Goal: Task Accomplishment & Management: Use online tool/utility

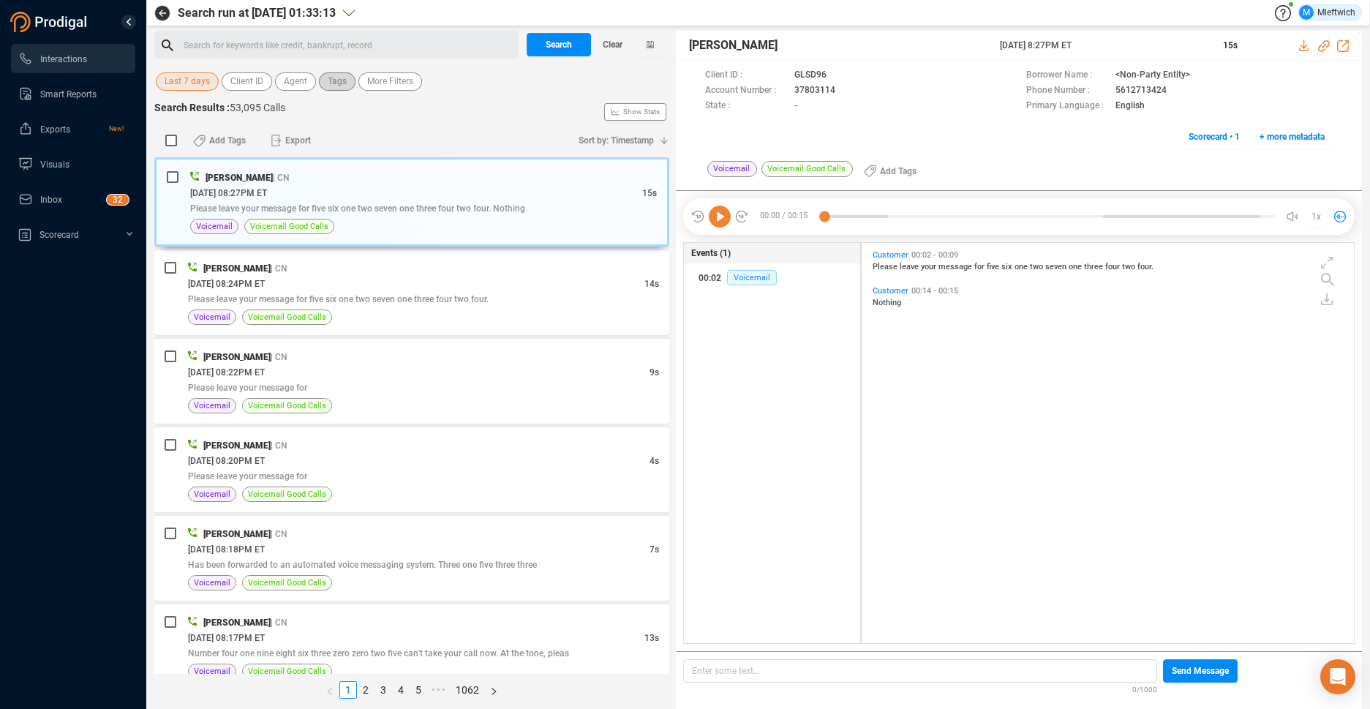
scroll to position [396, 484]
click at [304, 80] on span "Agent" at bounding box center [295, 81] width 23 height 18
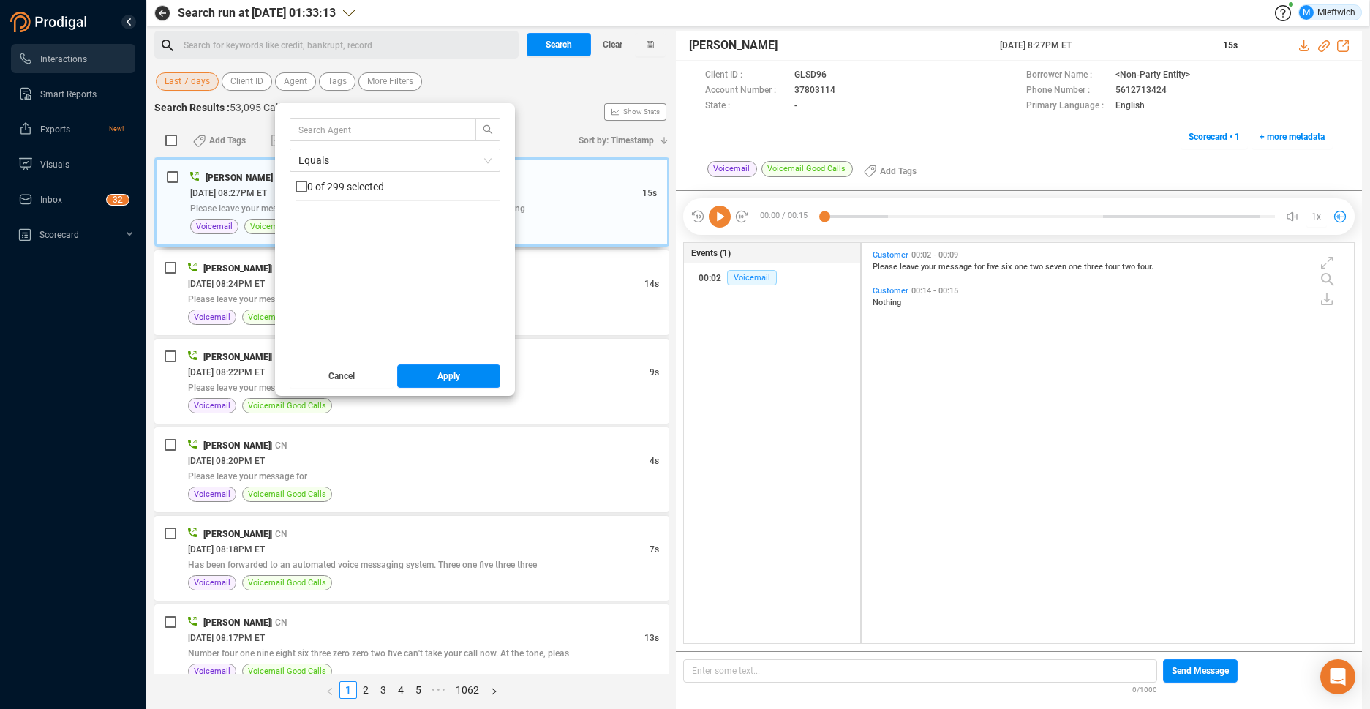
scroll to position [5543, 0]
click at [399, 132] on input "text" at bounding box center [375, 129] width 155 height 16
type input "hjac"
drag, startPoint x: 298, startPoint y: 222, endPoint x: 331, endPoint y: 255, distance: 46.0
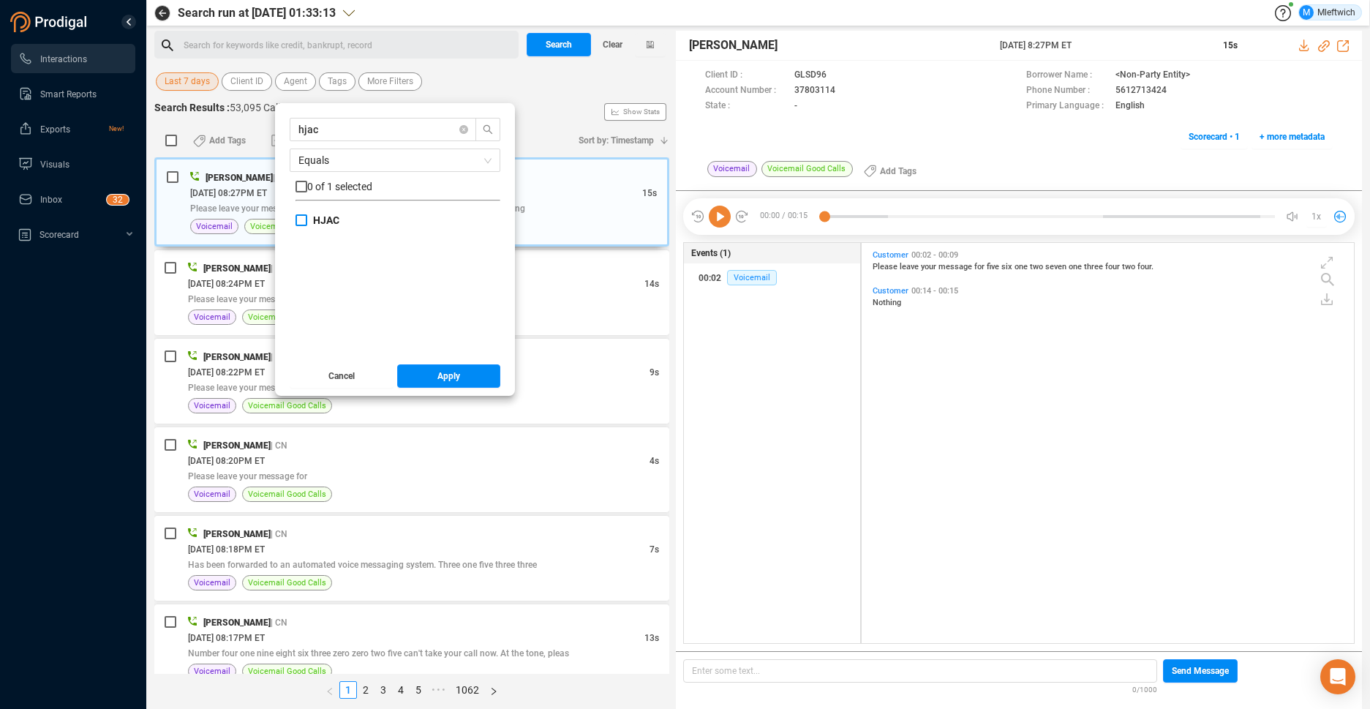
click at [298, 223] on input "HJAC" at bounding box center [302, 220] width 12 height 12
checkbox input "true"
drag, startPoint x: 441, startPoint y: 378, endPoint x: 442, endPoint y: 388, distance: 10.3
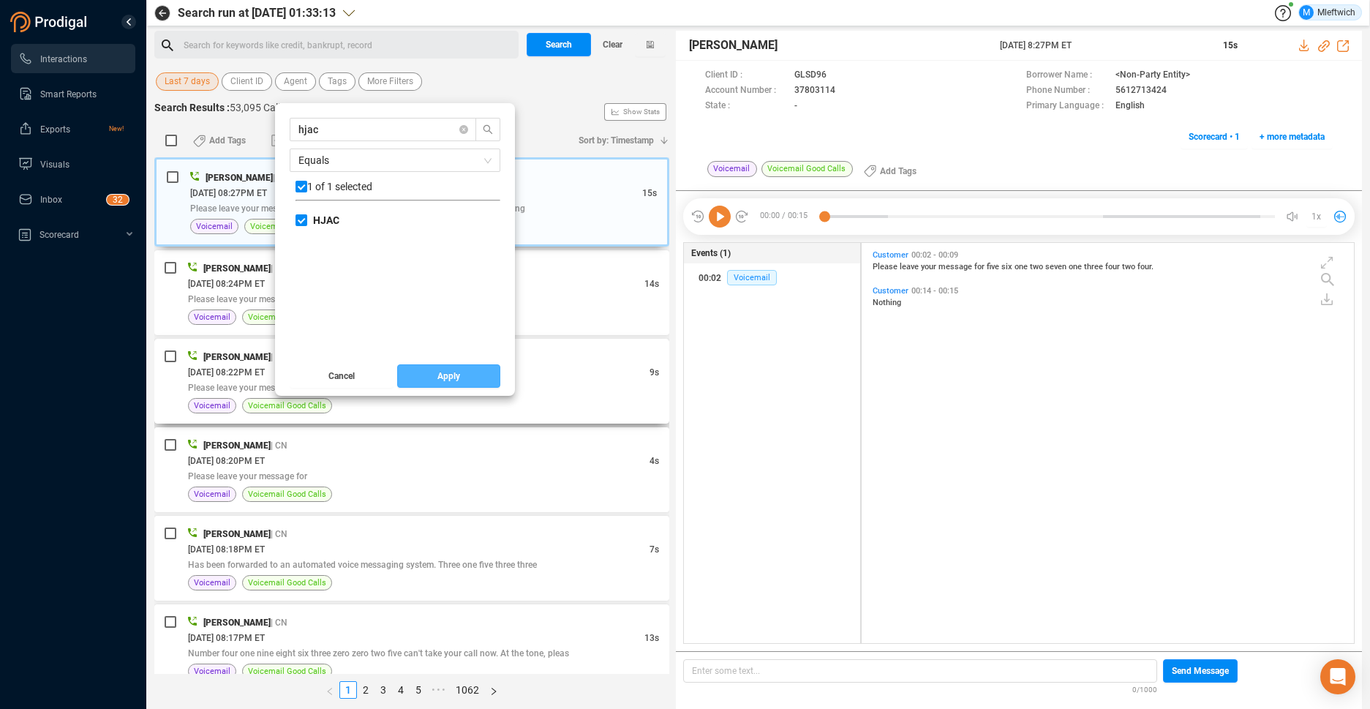
click at [441, 379] on span "Apply" at bounding box center [448, 375] width 23 height 23
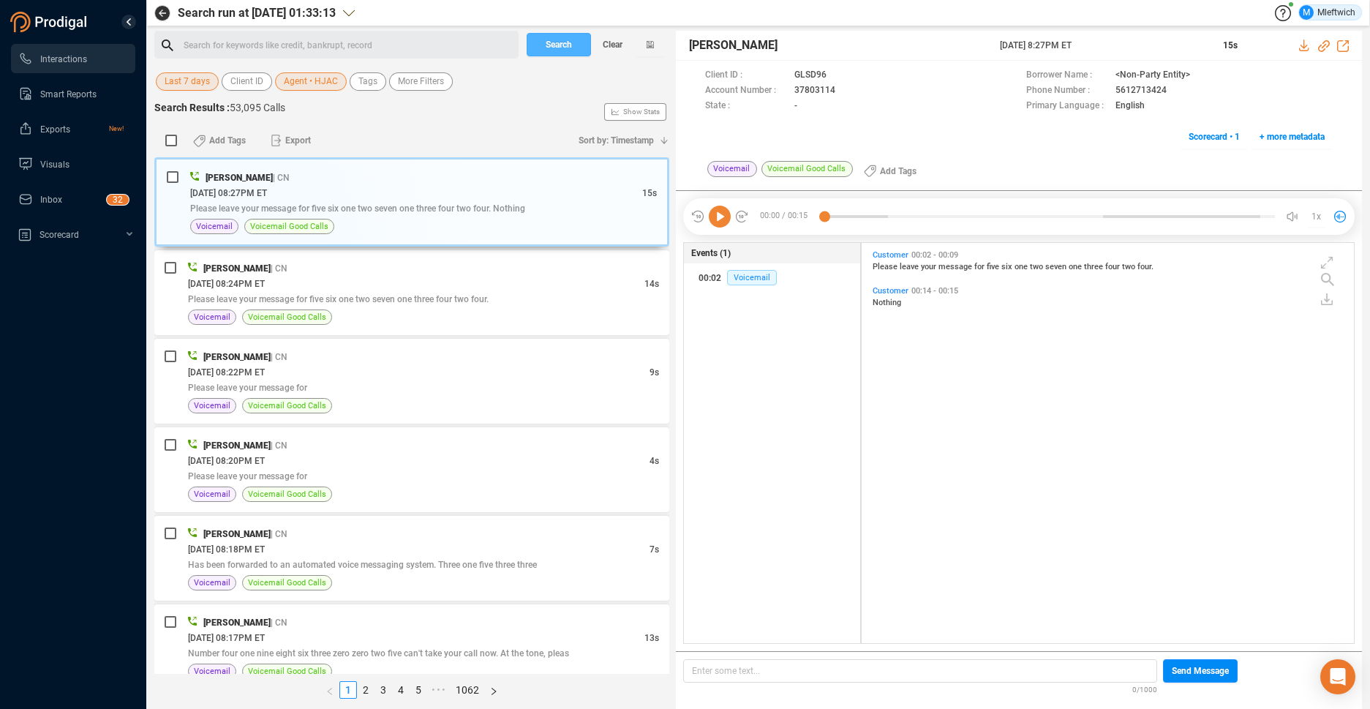
click at [565, 40] on span "Search" at bounding box center [559, 44] width 26 height 23
click at [568, 42] on div "Search Clear" at bounding box center [596, 45] width 146 height 28
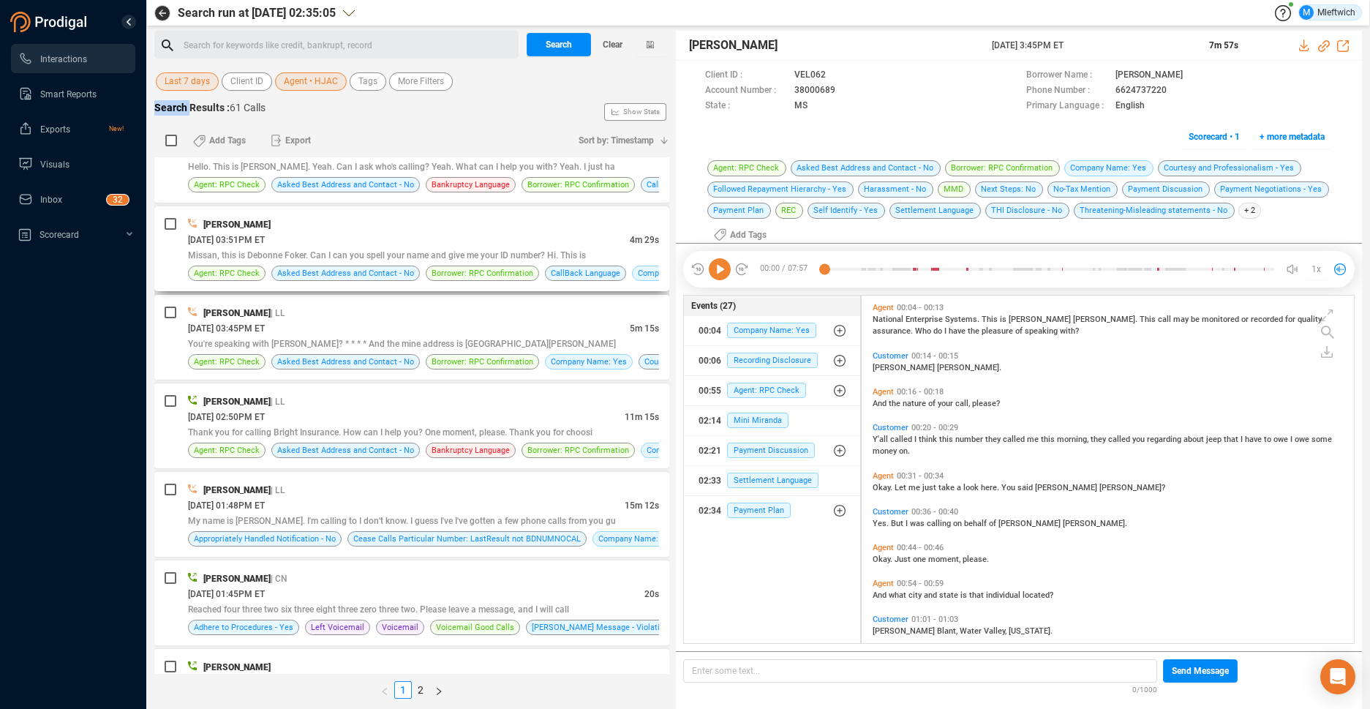
scroll to position [1007, 0]
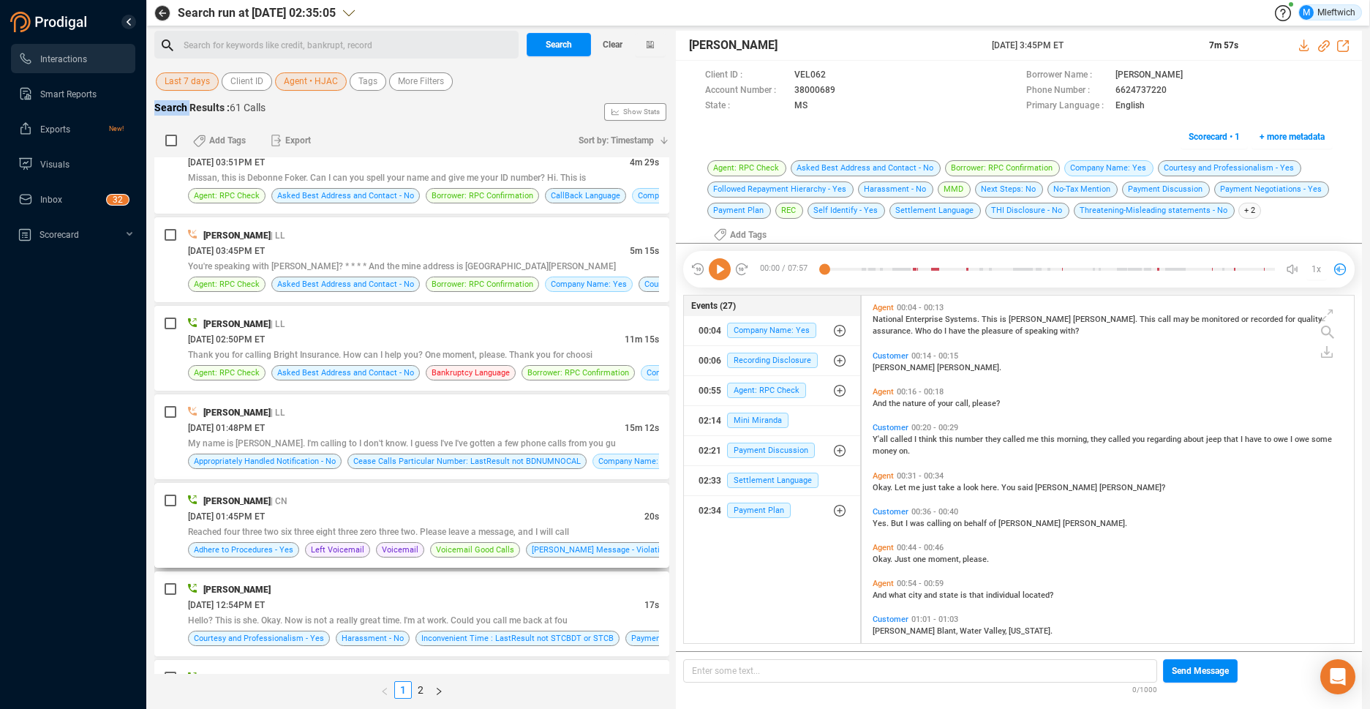
click at [508, 519] on div "[DATE] 01:45PM ET" at bounding box center [416, 515] width 456 height 15
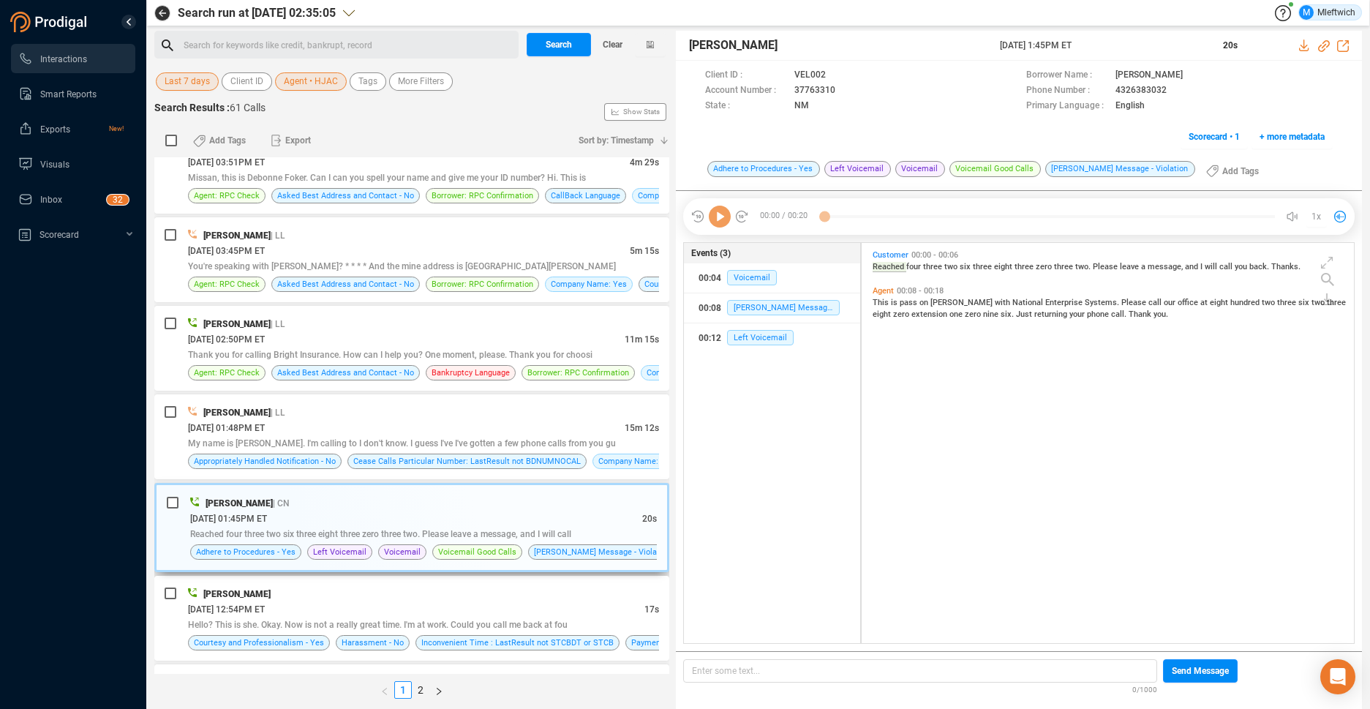
scroll to position [396, 484]
click at [846, 89] on icon at bounding box center [848, 92] width 12 height 12
